Goal: Transaction & Acquisition: Download file/media

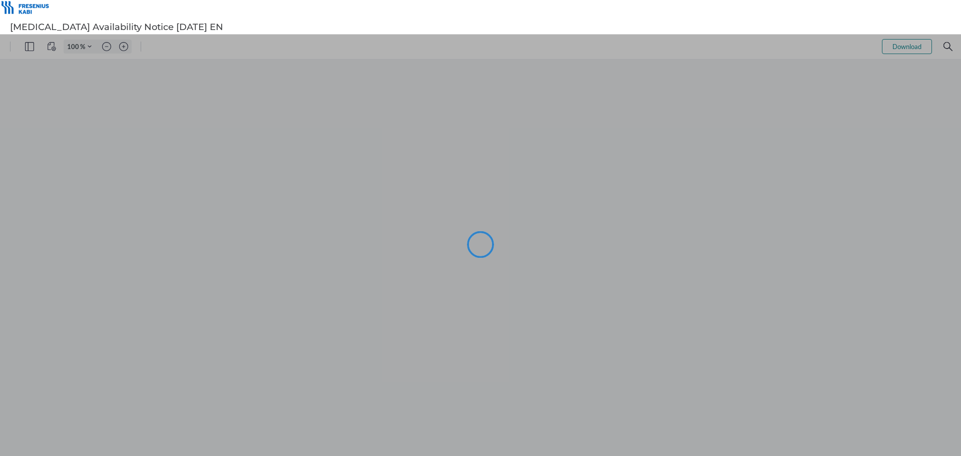
type input "99"
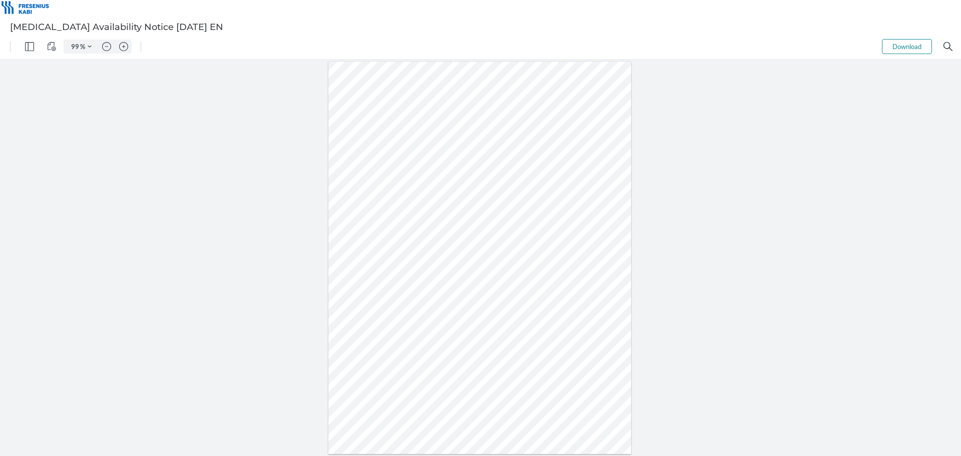
drag, startPoint x: 400, startPoint y: 271, endPoint x: 385, endPoint y: 270, distance: 15.0
click at [385, 270] on div at bounding box center [479, 258] width 303 height 392
click at [897, 50] on button "Download" at bounding box center [907, 46] width 50 height 15
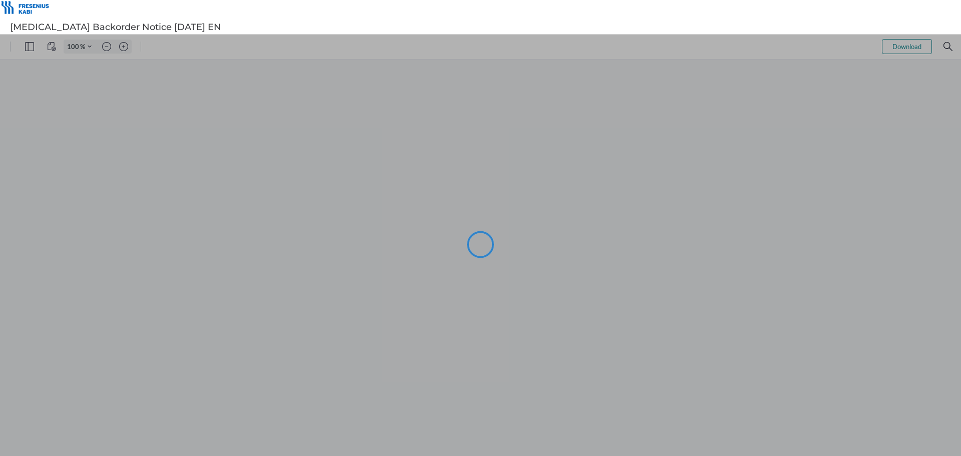
type input "99"
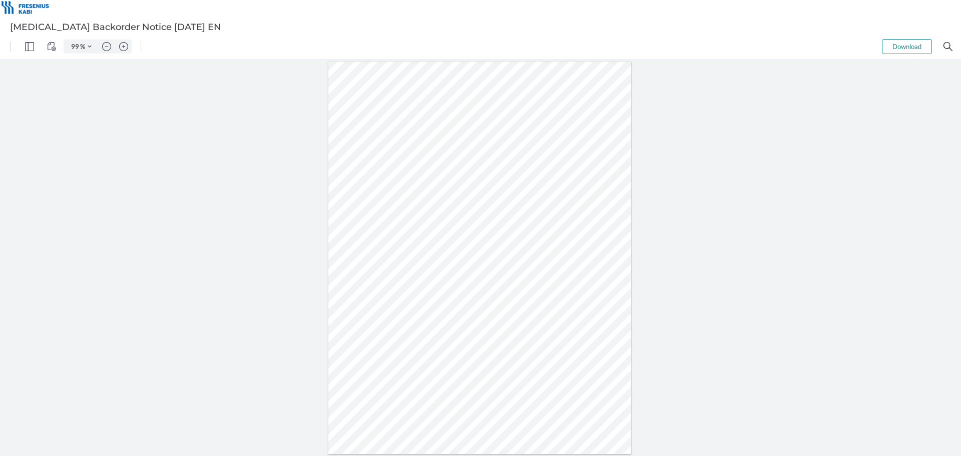
drag, startPoint x: 405, startPoint y: 264, endPoint x: 389, endPoint y: 264, distance: 16.5
click at [389, 264] on div at bounding box center [479, 258] width 303 height 392
click at [617, 293] on div at bounding box center [479, 258] width 303 height 392
click at [928, 45] on button "Download" at bounding box center [907, 46] width 50 height 15
